Goal: Information Seeking & Learning: Learn about a topic

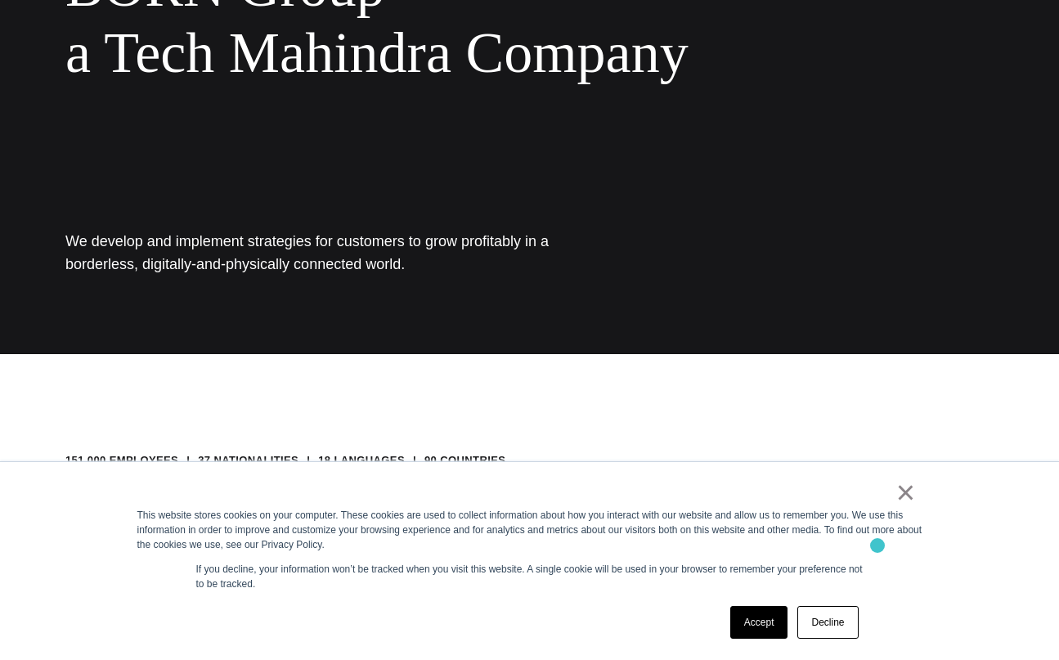
scroll to position [308, 0]
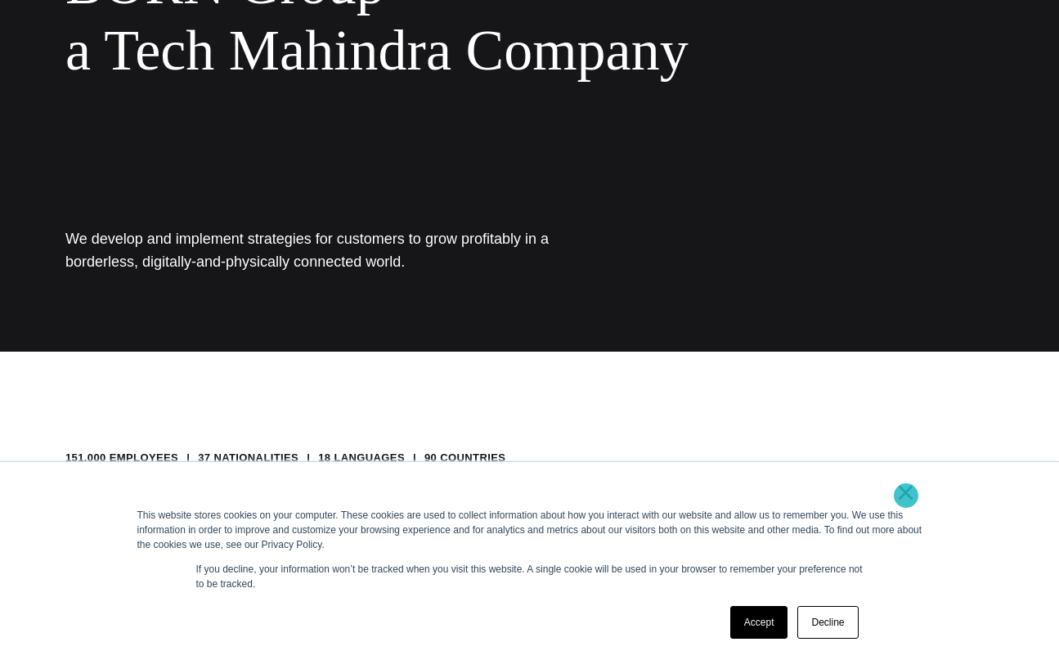
click at [906, 495] on link "×" at bounding box center [906, 492] width 20 height 15
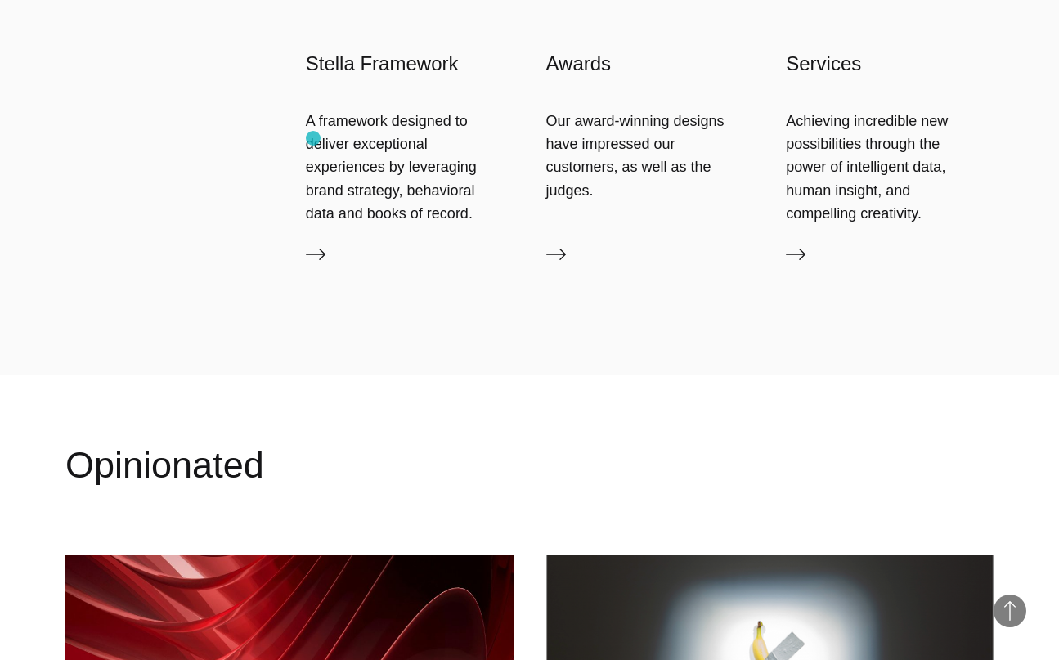
scroll to position [1712, 0]
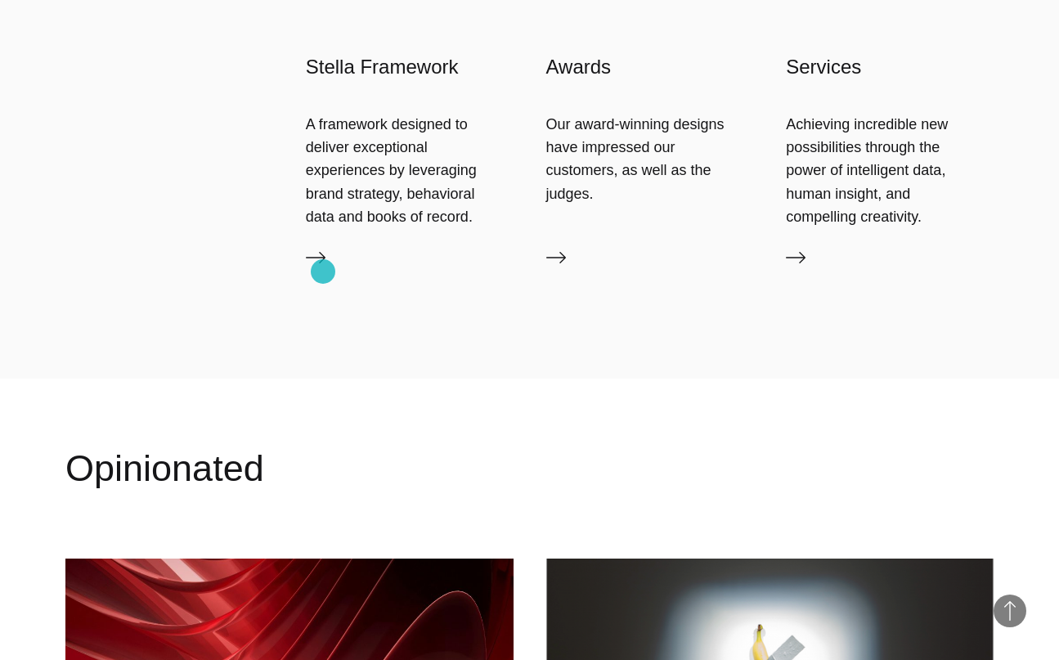
click at [323, 271] on link "Stella Framework" at bounding box center [410, 261] width 208 height 26
click at [321, 262] on icon at bounding box center [316, 258] width 20 height 20
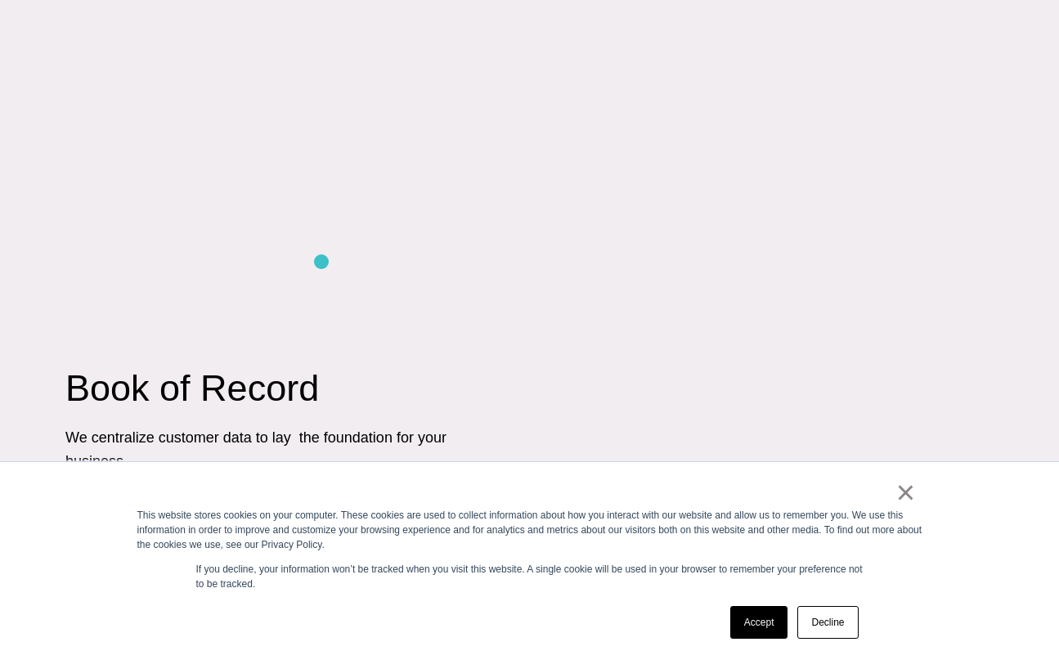
scroll to position [2724, 0]
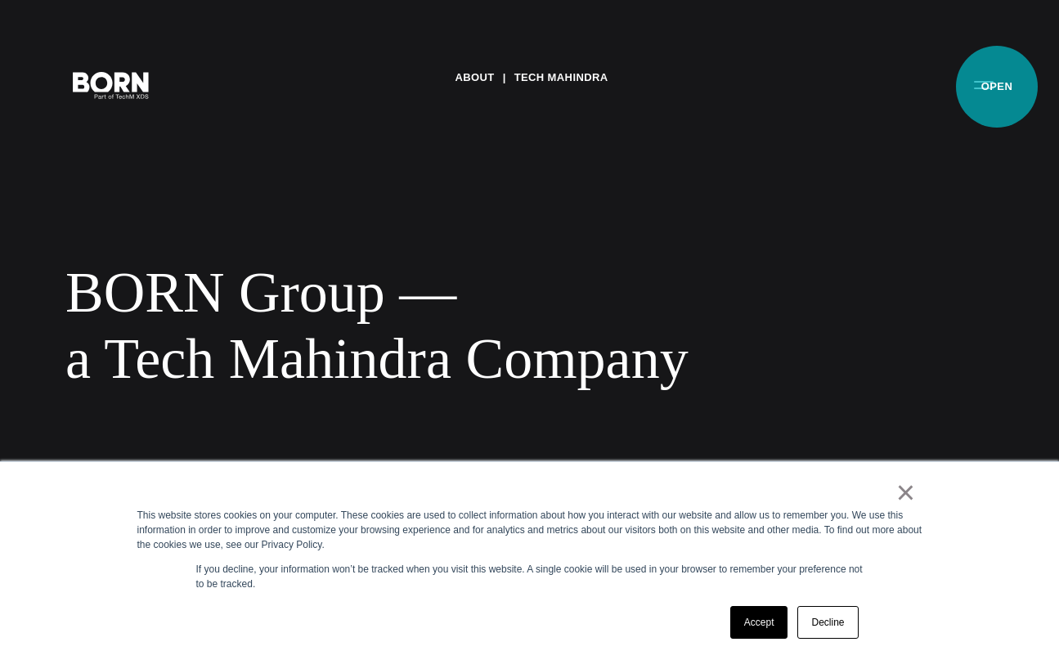
click at [996, 87] on button "Primary Menu" at bounding box center [983, 84] width 39 height 34
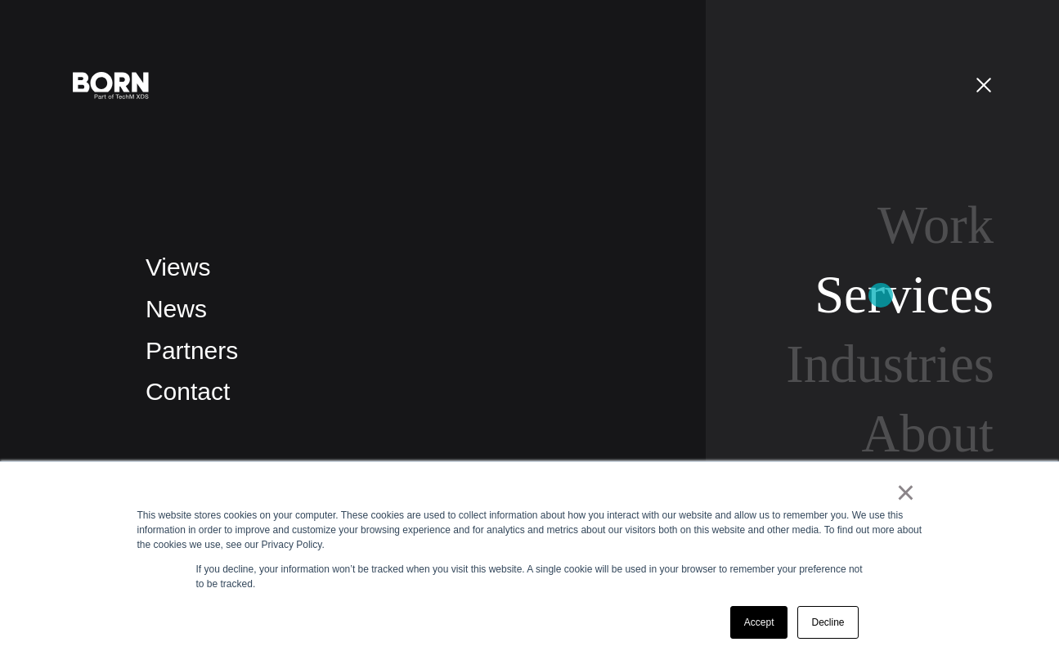
click at [880, 295] on link "Services" at bounding box center [903, 294] width 179 height 59
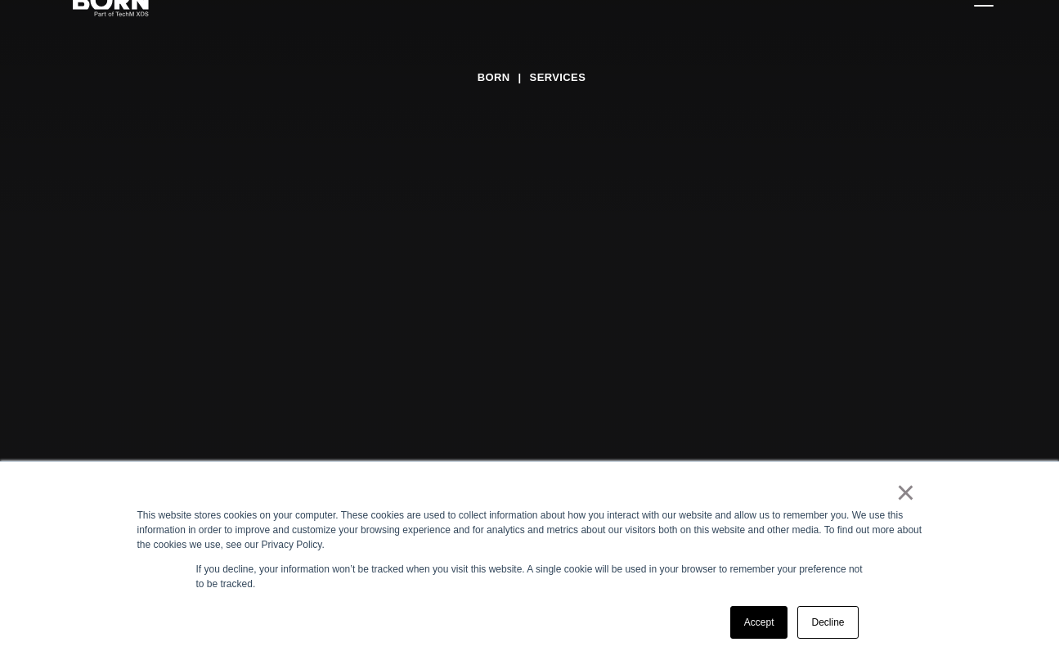
scroll to position [268, 0]
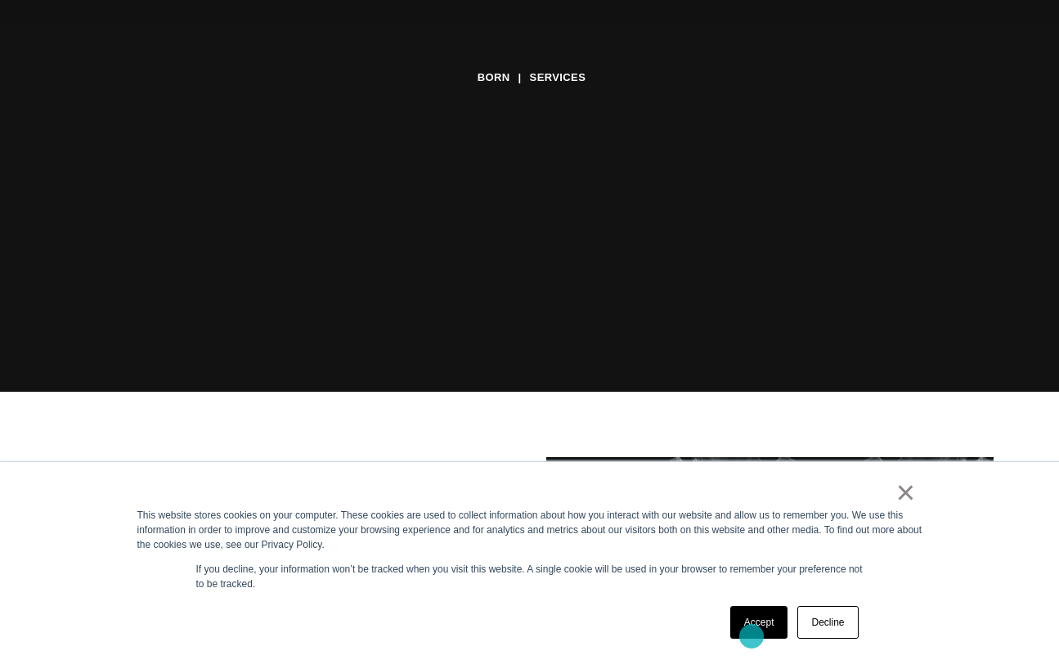
click at [751, 636] on link "Accept" at bounding box center [759, 622] width 58 height 33
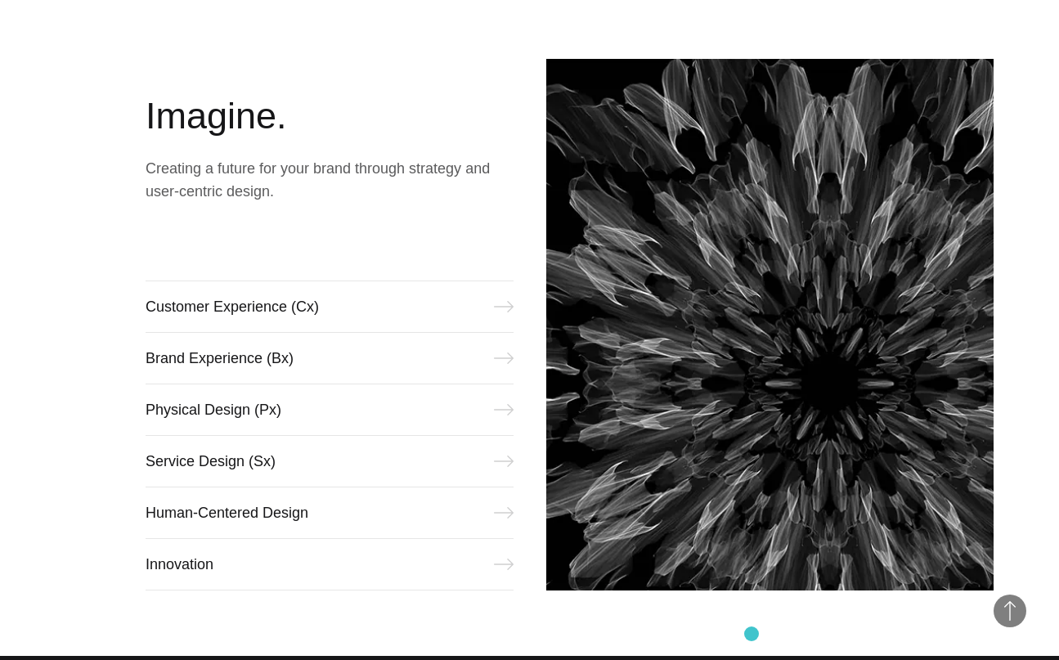
scroll to position [692, 0]
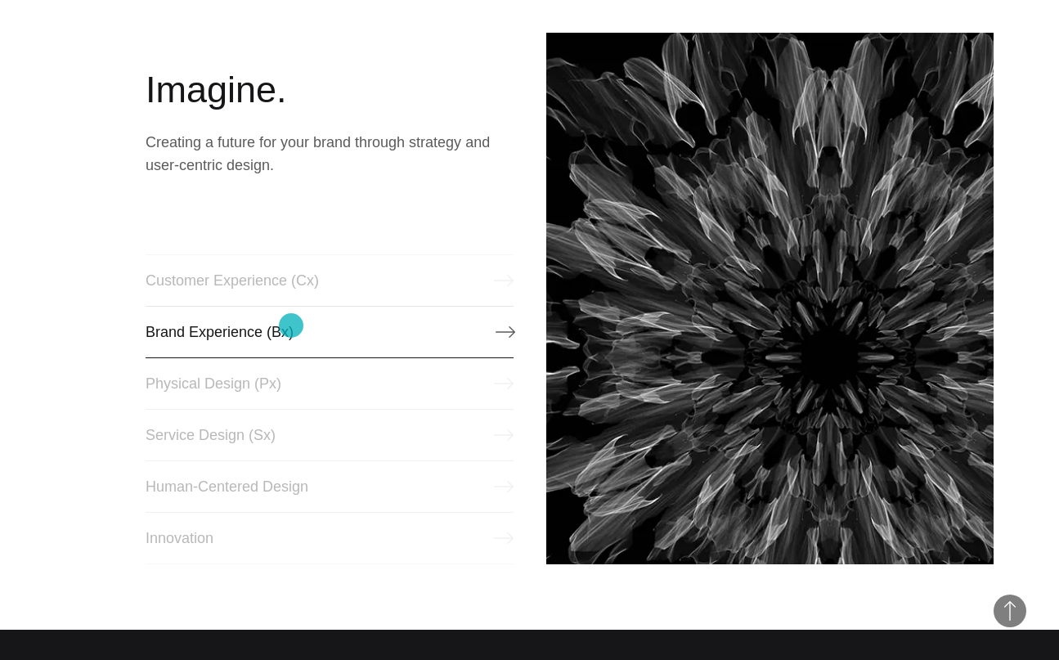
click at [291, 325] on link "Brand Experience (Bx)" at bounding box center [329, 332] width 368 height 52
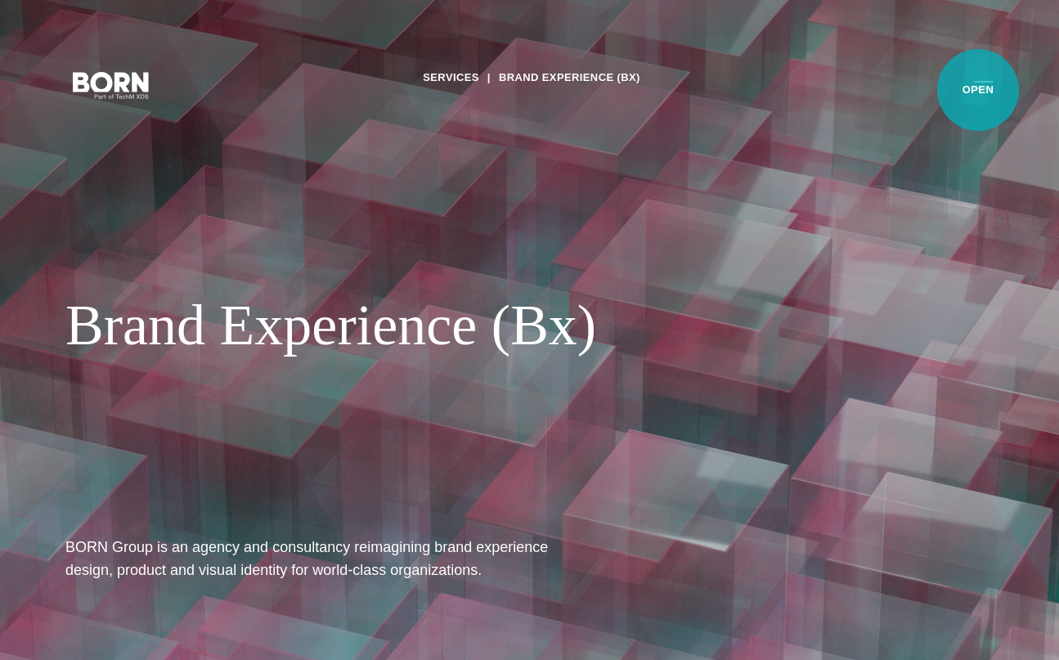
click at [978, 90] on button "Primary Menu" at bounding box center [983, 84] width 39 height 34
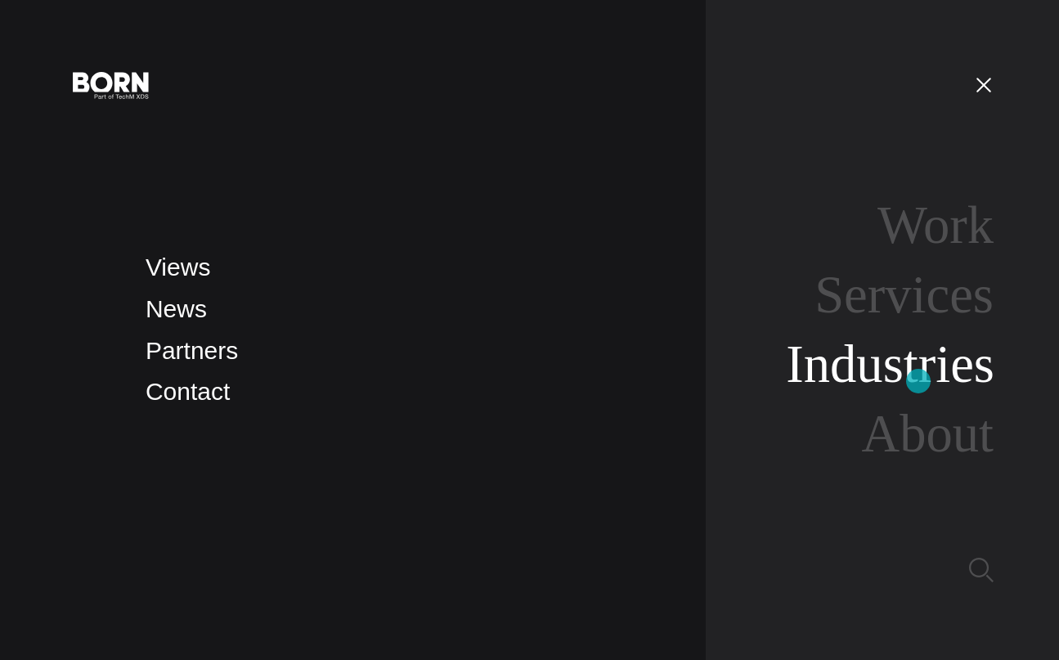
click at [918, 381] on link "Industries" at bounding box center [890, 363] width 208 height 59
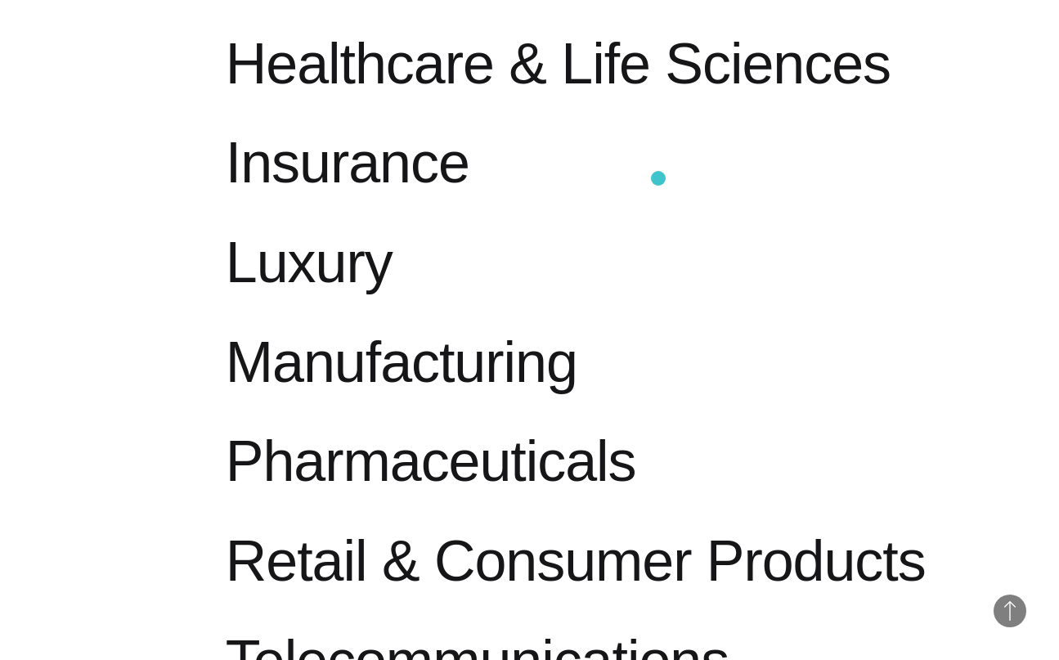
scroll to position [1731, 0]
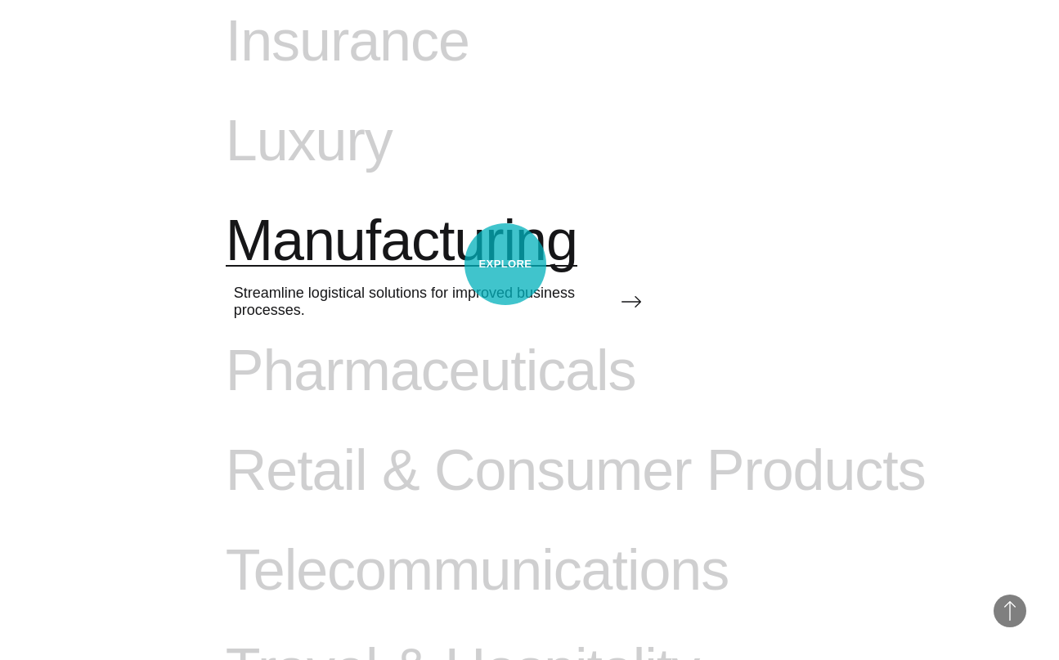
click at [505, 264] on span "Manufacturing" at bounding box center [401, 241] width 351 height 67
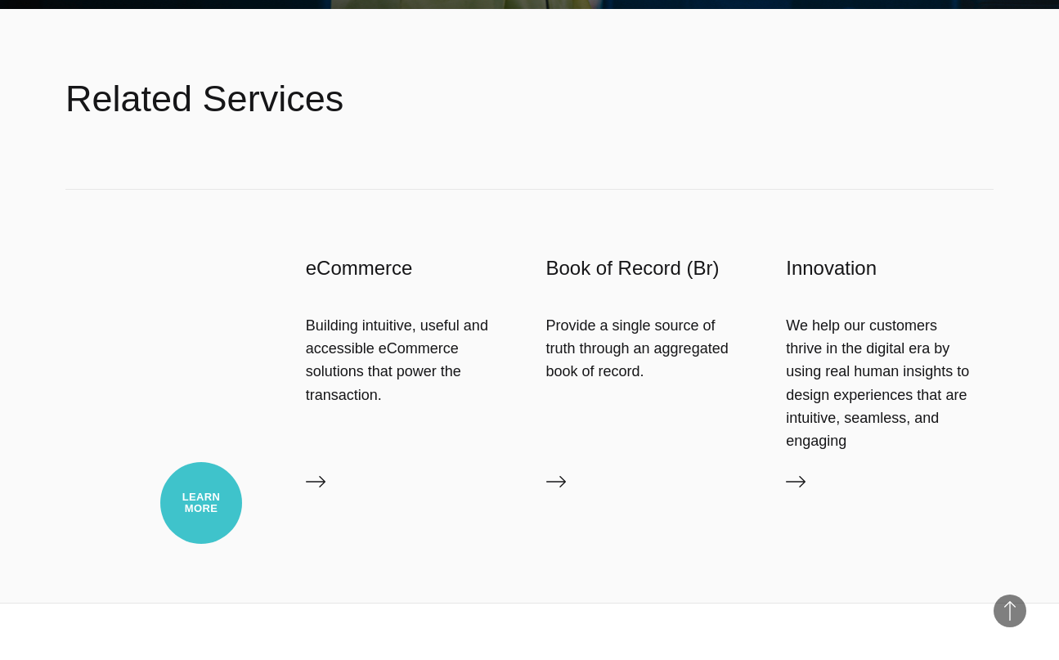
scroll to position [3722, 0]
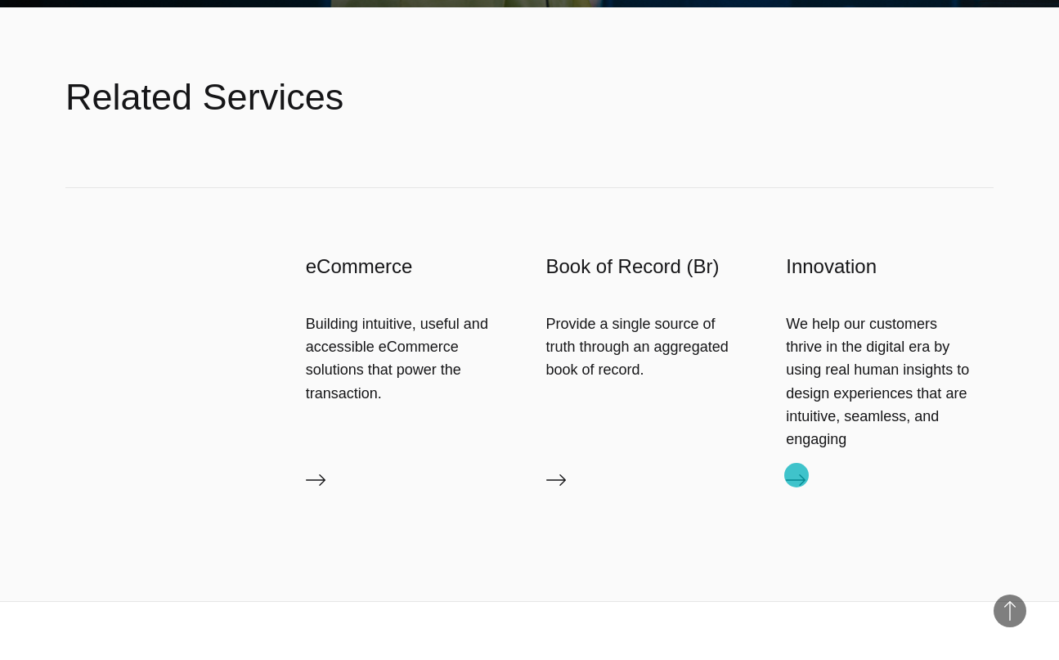
click at [796, 475] on icon at bounding box center [796, 480] width 20 height 20
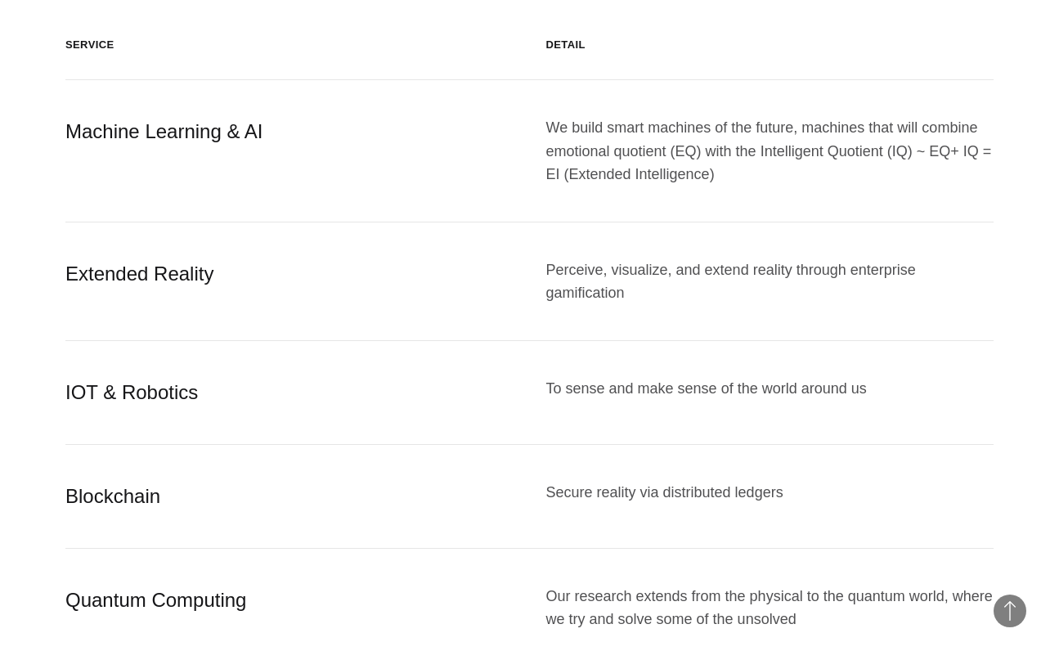
scroll to position [938, 0]
